Goal: Find specific page/section: Find specific page/section

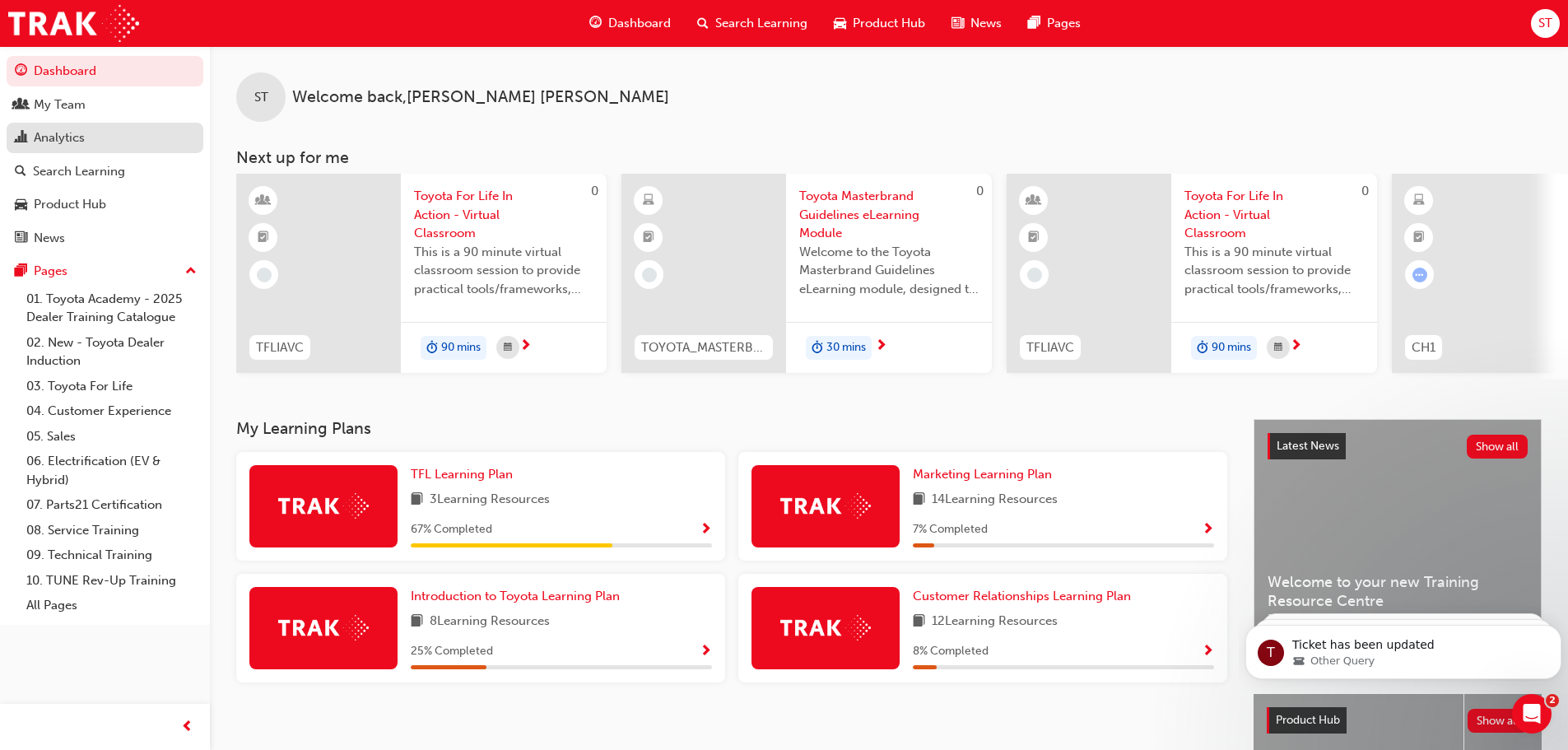
click at [55, 130] on div "Analytics" at bounding box center [59, 138] width 51 height 19
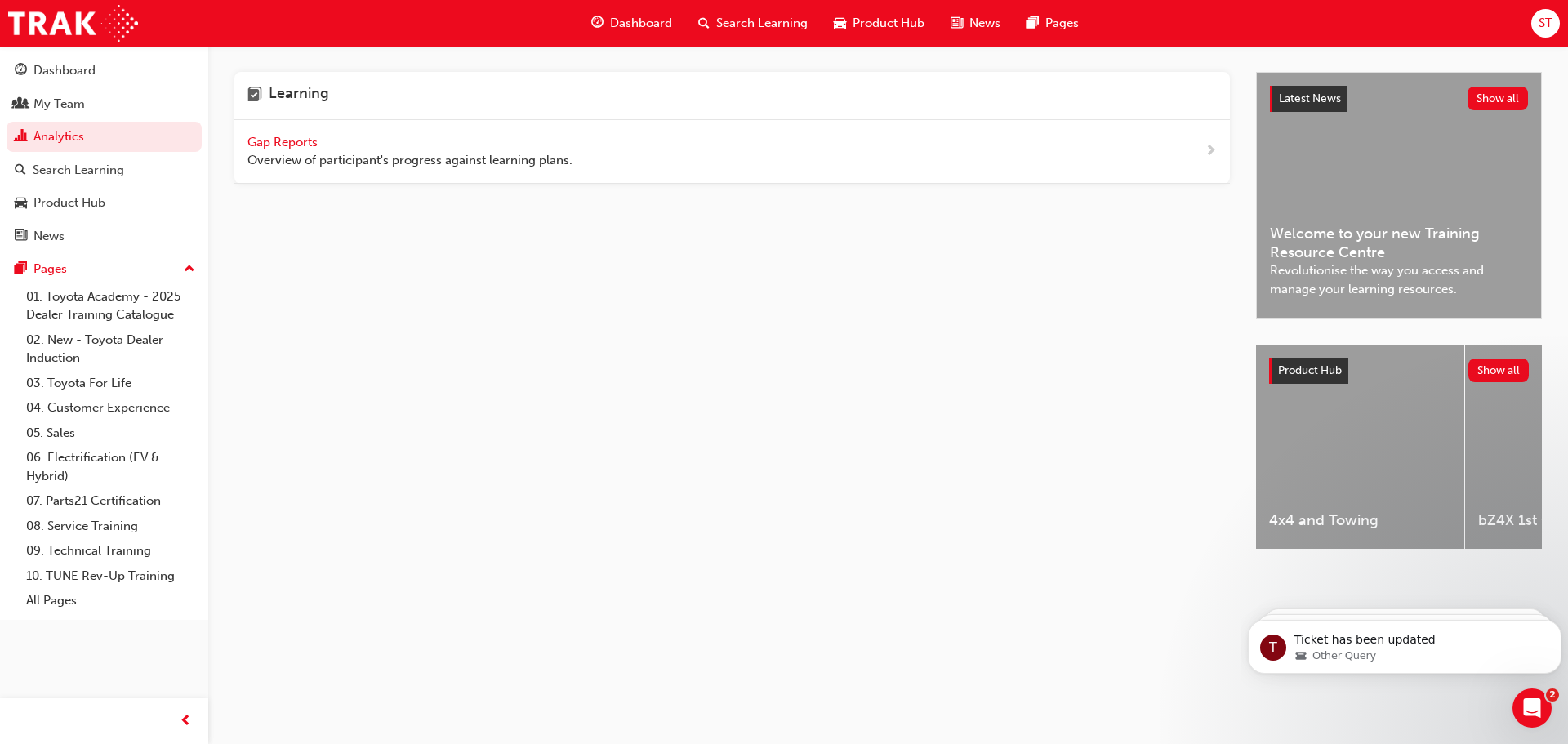
click at [266, 139] on span "Gap Reports" at bounding box center [284, 142] width 74 height 14
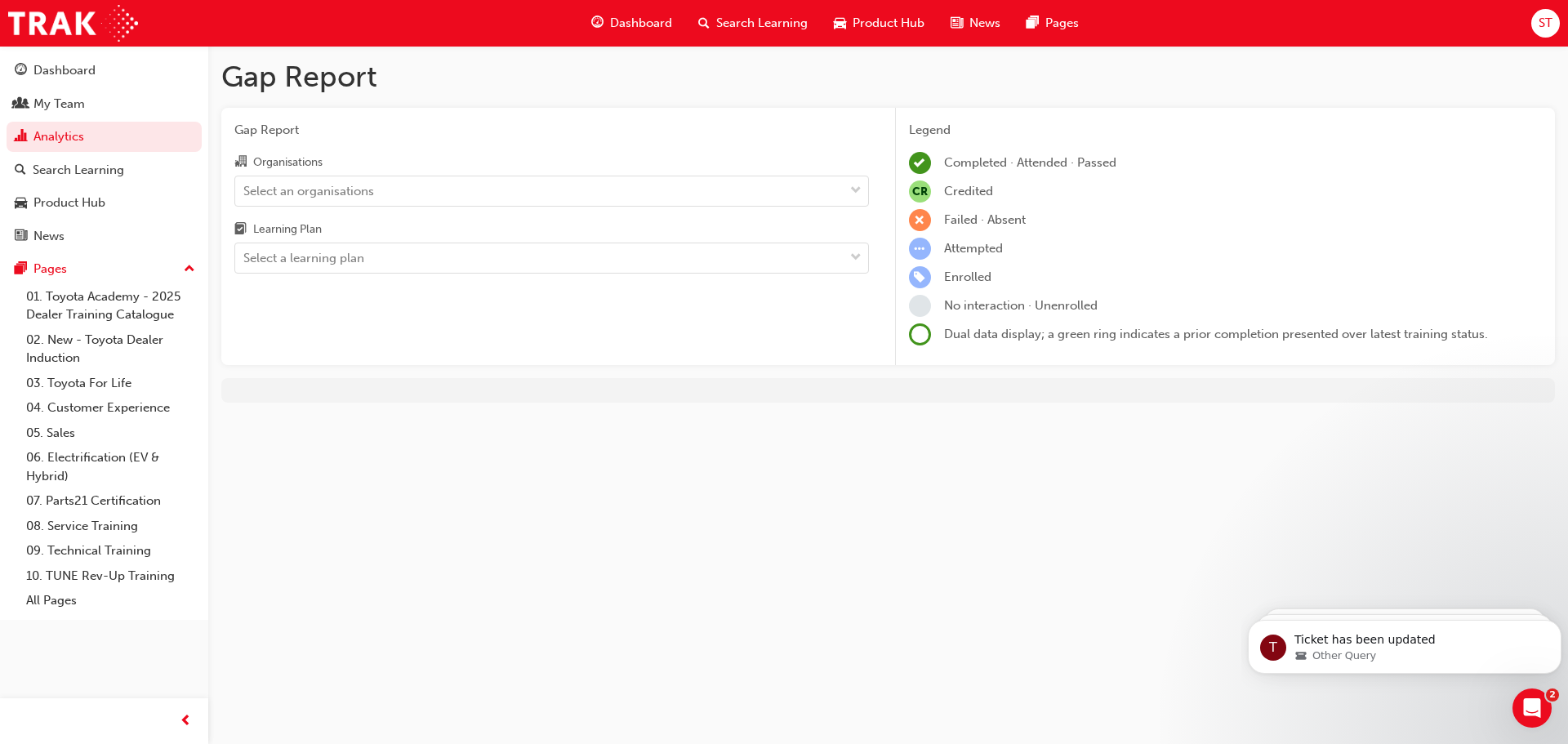
drag, startPoint x: 367, startPoint y: 93, endPoint x: 303, endPoint y: 88, distance: 64.2
click at [367, 92] on h1 "Gap Report" at bounding box center [887, 77] width 1333 height 36
click at [303, 79] on h1 "Gap Report" at bounding box center [887, 77] width 1333 height 36
click at [236, 73] on h1 "Gap Report" at bounding box center [887, 77] width 1333 height 36
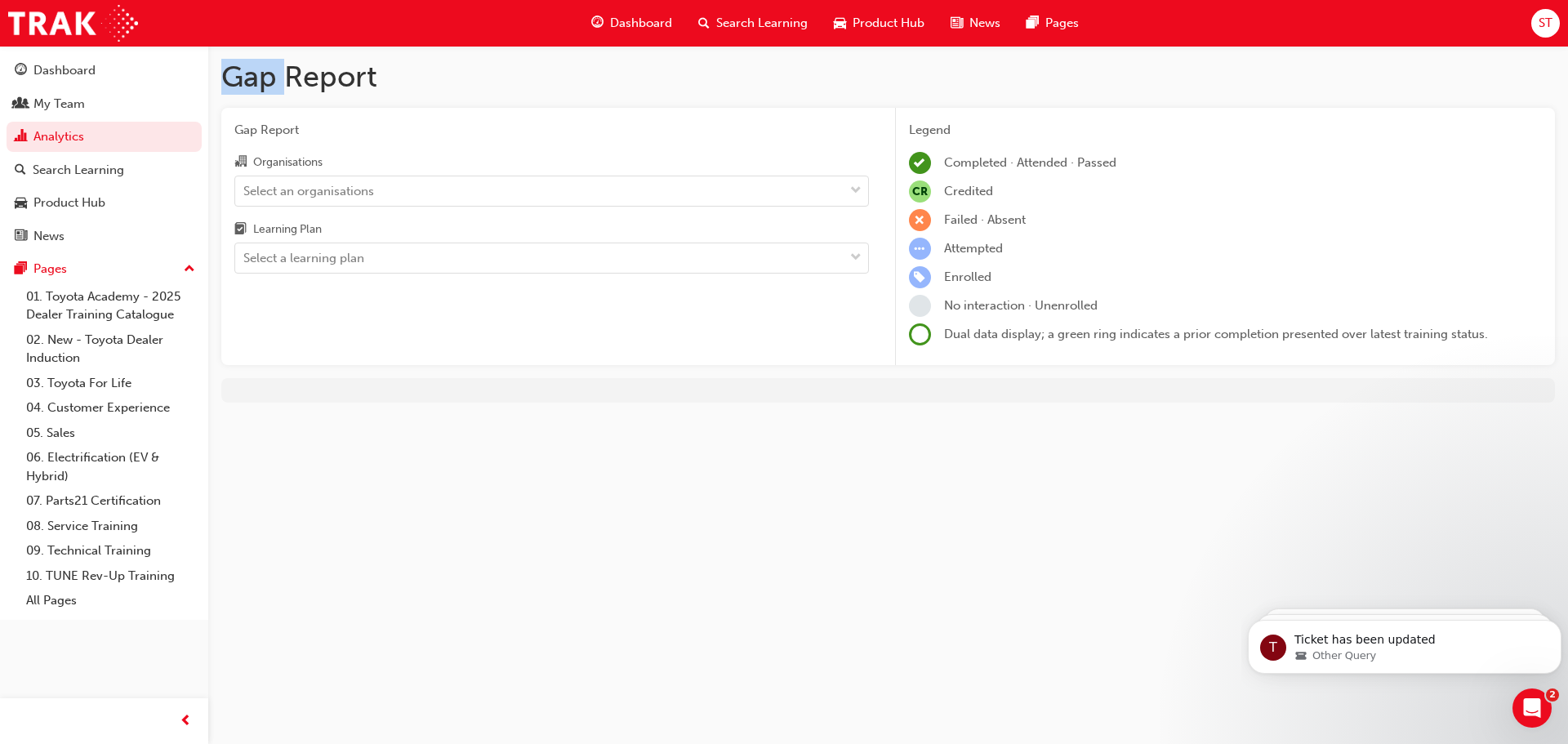
click at [235, 73] on h1 "Gap Report" at bounding box center [887, 77] width 1333 height 36
click at [587, 526] on div "Gap Report Gap Report Organisations Select an organisations Learning Plan Selec…" at bounding box center [784, 372] width 1568 height 744
